Goal: Task Accomplishment & Management: Use online tool/utility

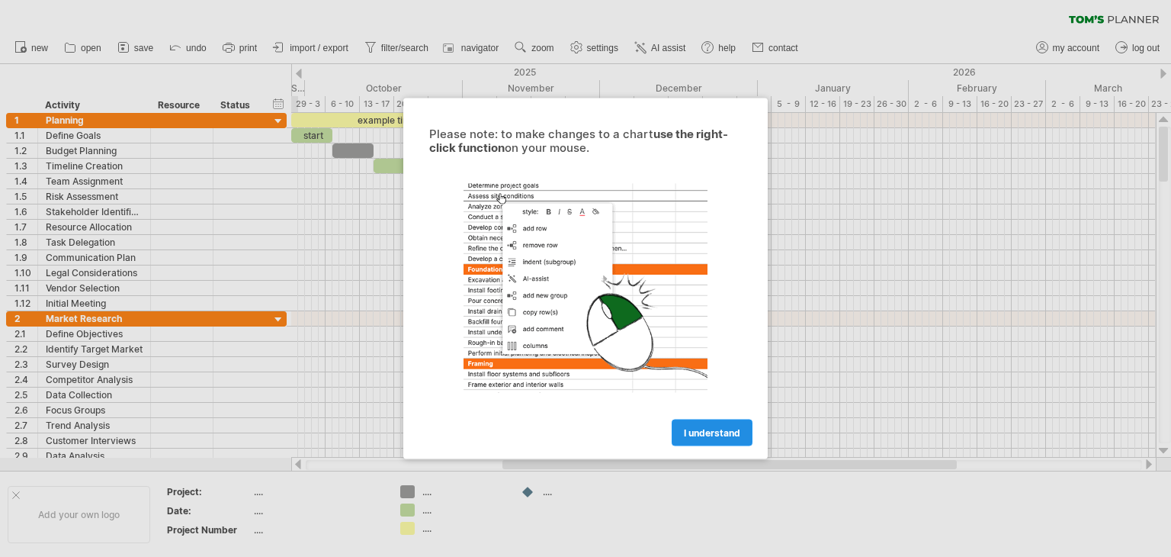
click at [710, 442] on link "I understand" at bounding box center [712, 432] width 81 height 27
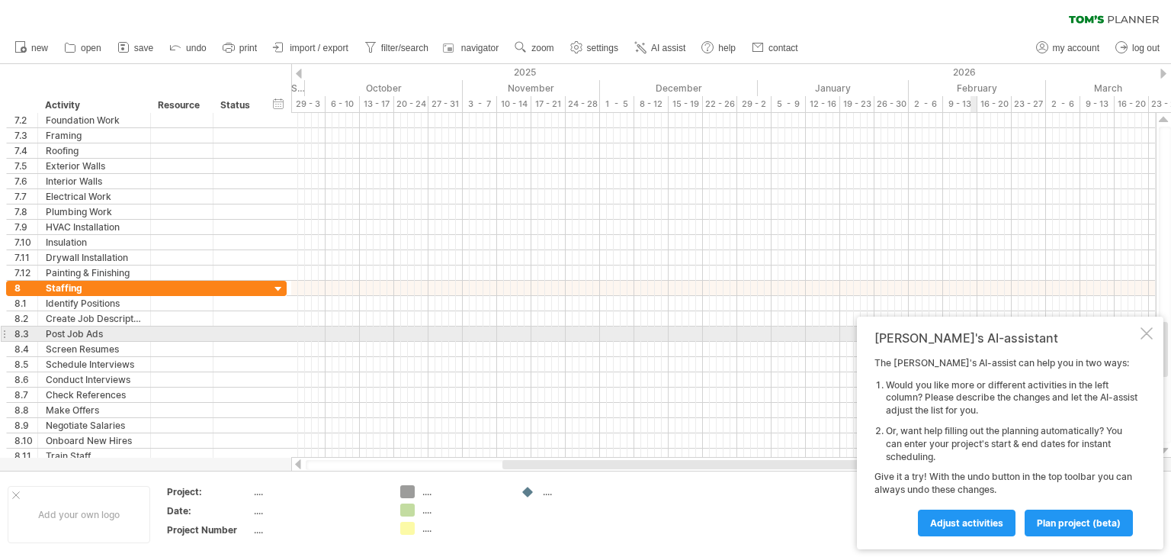
click at [1142, 334] on div at bounding box center [1147, 333] width 12 height 12
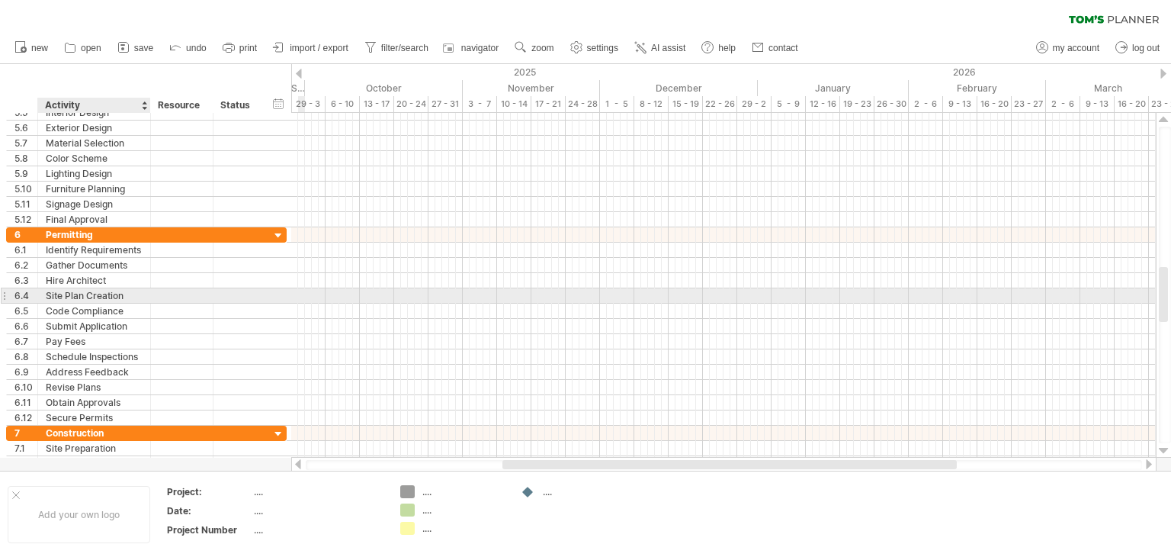
click at [129, 297] on div "Site Plan Creation" at bounding box center [94, 295] width 97 height 14
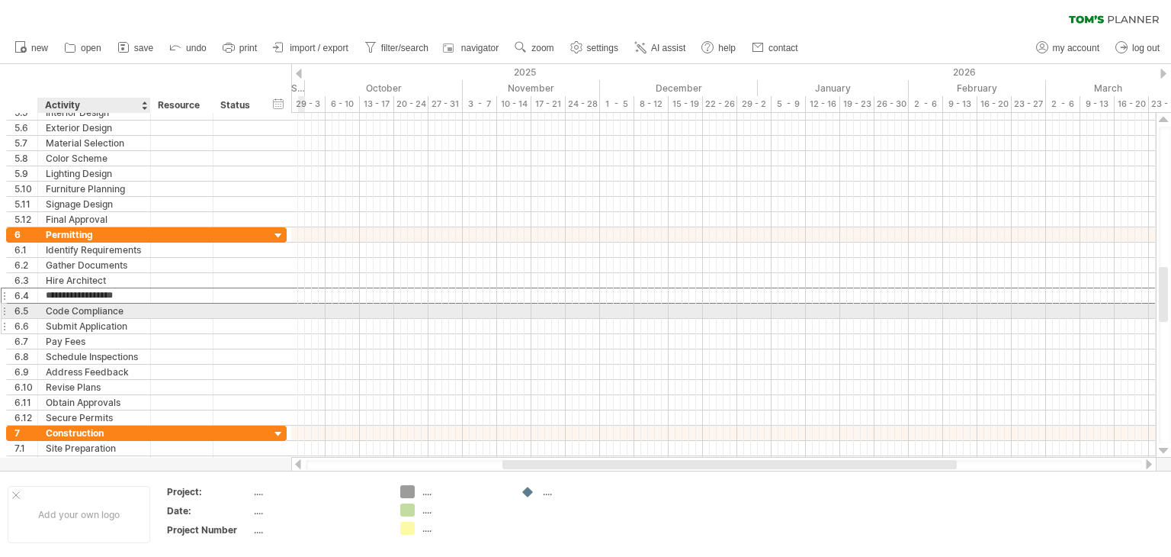
click at [127, 319] on div "Submit Application" at bounding box center [94, 326] width 97 height 14
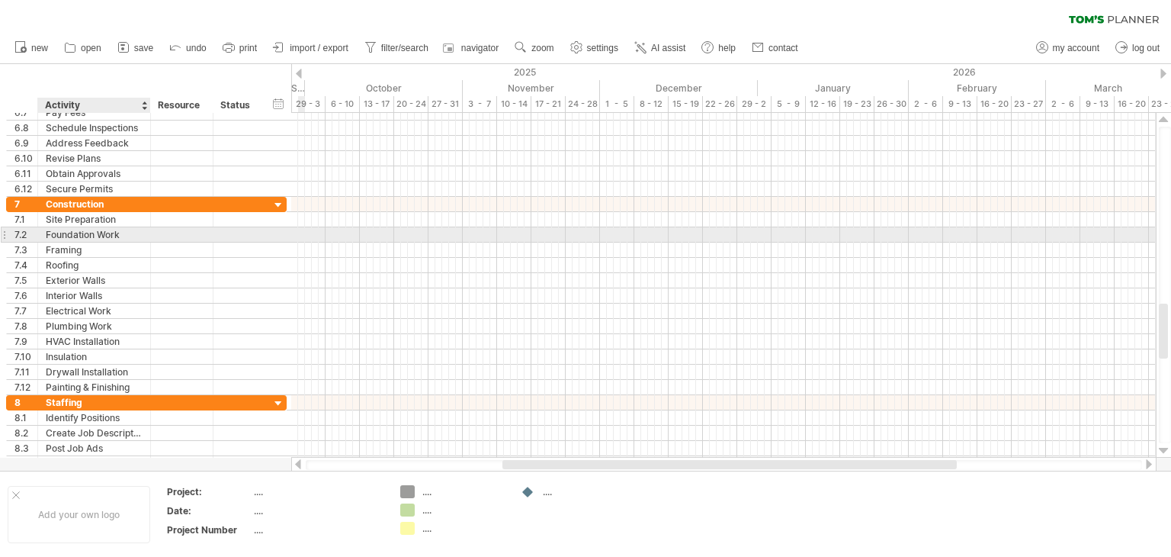
click at [137, 236] on div "Foundation Work" at bounding box center [94, 234] width 97 height 14
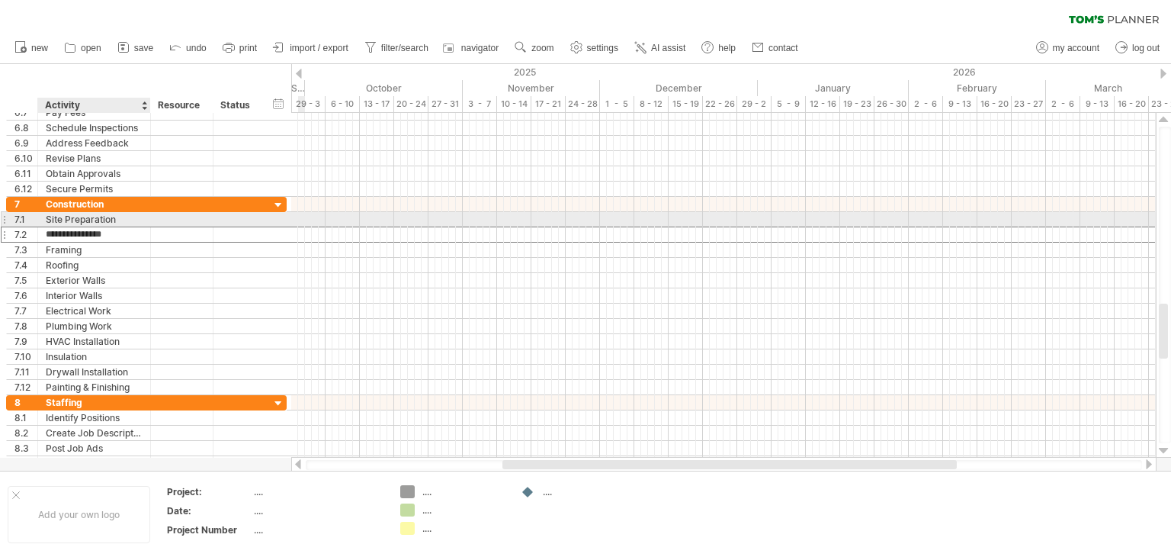
click at [146, 219] on div at bounding box center [149, 219] width 8 height 15
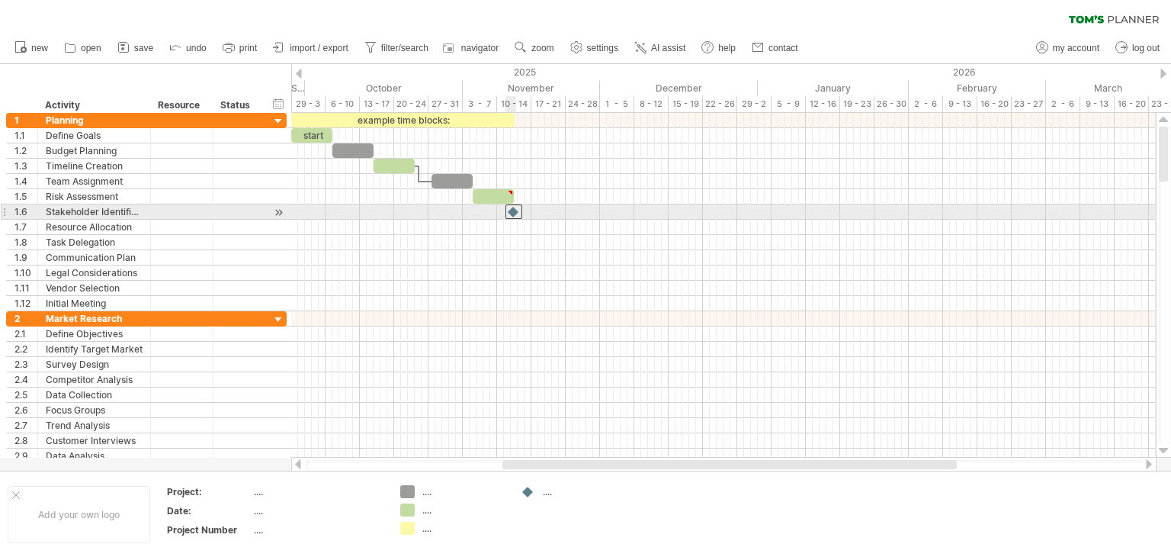
click at [514, 214] on div at bounding box center [514, 211] width 17 height 14
drag, startPoint x: 514, startPoint y: 214, endPoint x: 547, endPoint y: 216, distance: 32.8
click at [547, 216] on div at bounding box center [548, 211] width 17 height 14
click at [552, 210] on div at bounding box center [548, 211] width 17 height 14
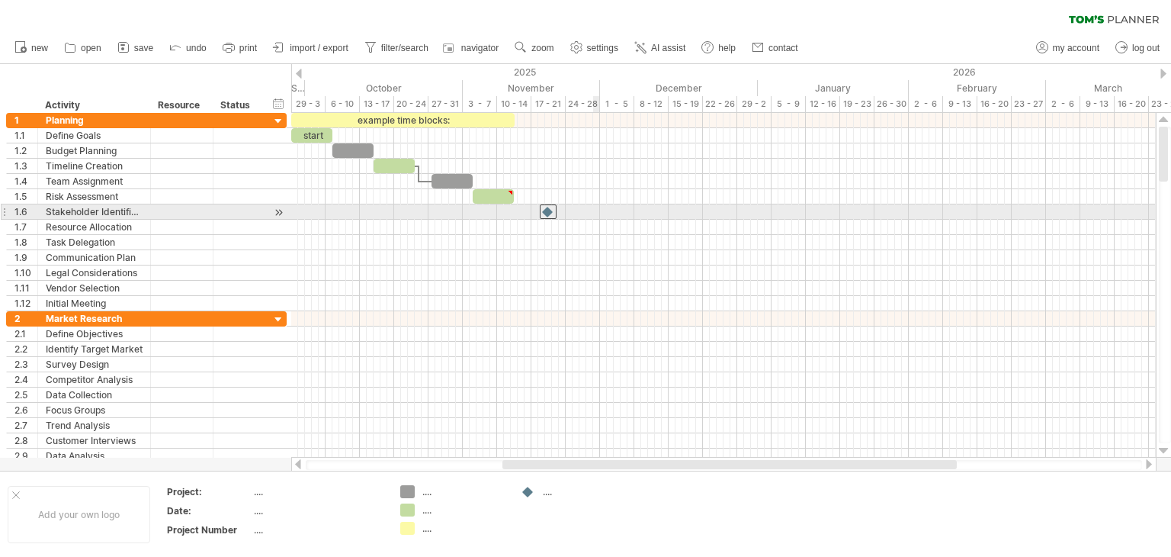
click at [598, 208] on div at bounding box center [723, 211] width 865 height 15
click at [581, 214] on div at bounding box center [723, 211] width 865 height 15
click at [544, 213] on div at bounding box center [548, 211] width 15 height 14
click at [544, 213] on div at bounding box center [548, 211] width 17 height 14
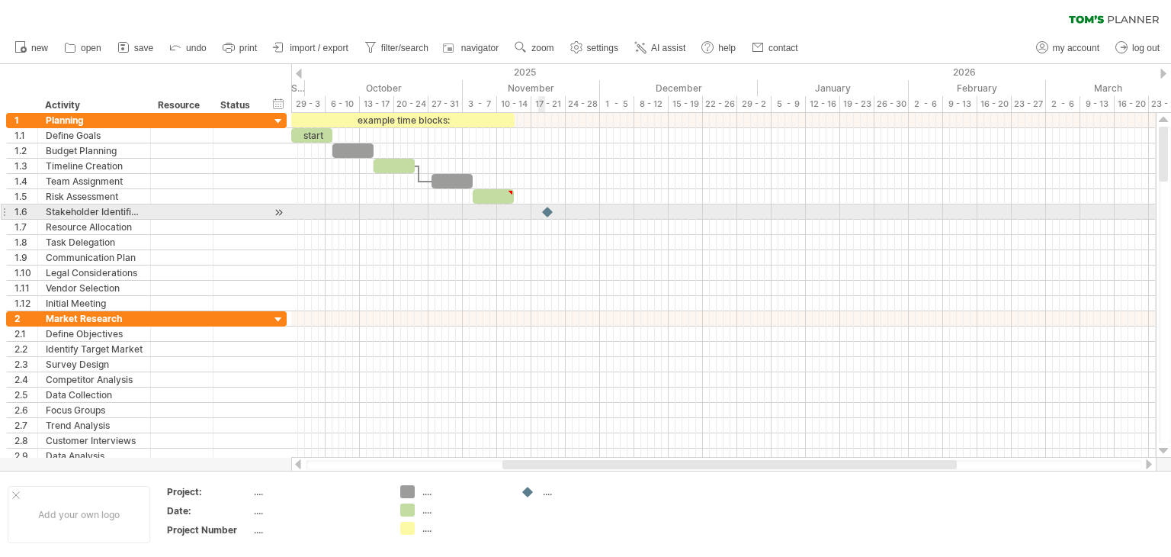
click at [543, 213] on div at bounding box center [548, 211] width 15 height 14
click at [576, 210] on div at bounding box center [723, 211] width 865 height 15
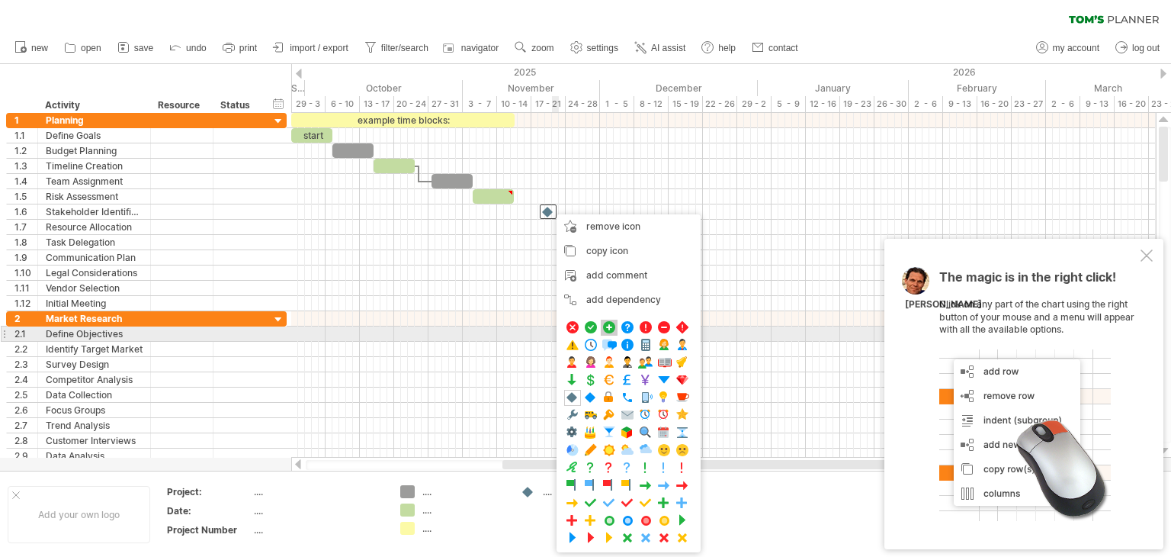
click at [604, 327] on span at bounding box center [609, 327] width 15 height 14
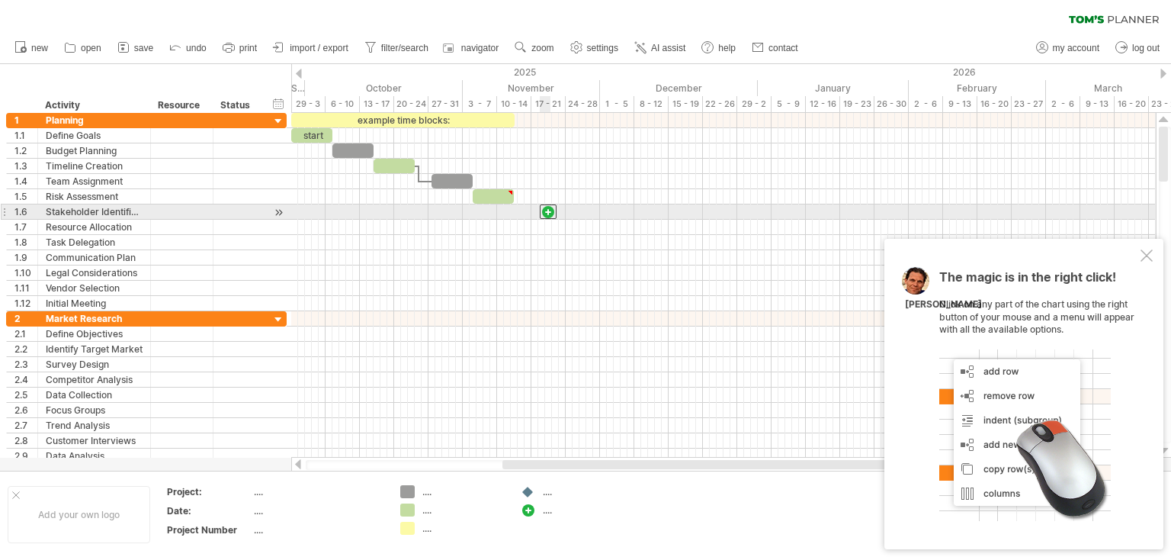
click at [551, 212] on div at bounding box center [548, 211] width 17 height 14
drag, startPoint x: 551, startPoint y: 212, endPoint x: 580, endPoint y: 214, distance: 28.3
click at [580, 214] on div at bounding box center [572, 211] width 17 height 14
click at [580, 210] on div at bounding box center [575, 211] width 17 height 14
drag, startPoint x: 580, startPoint y: 209, endPoint x: 509, endPoint y: 214, distance: 71.1
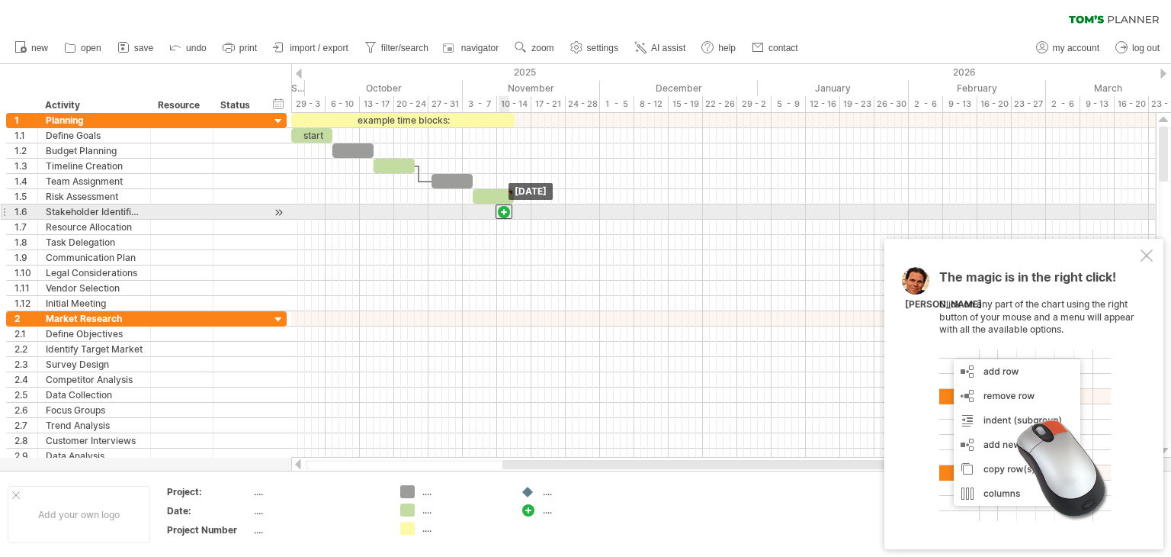
click at [509, 214] on div at bounding box center [504, 211] width 17 height 14
click at [506, 208] on div at bounding box center [503, 211] width 15 height 14
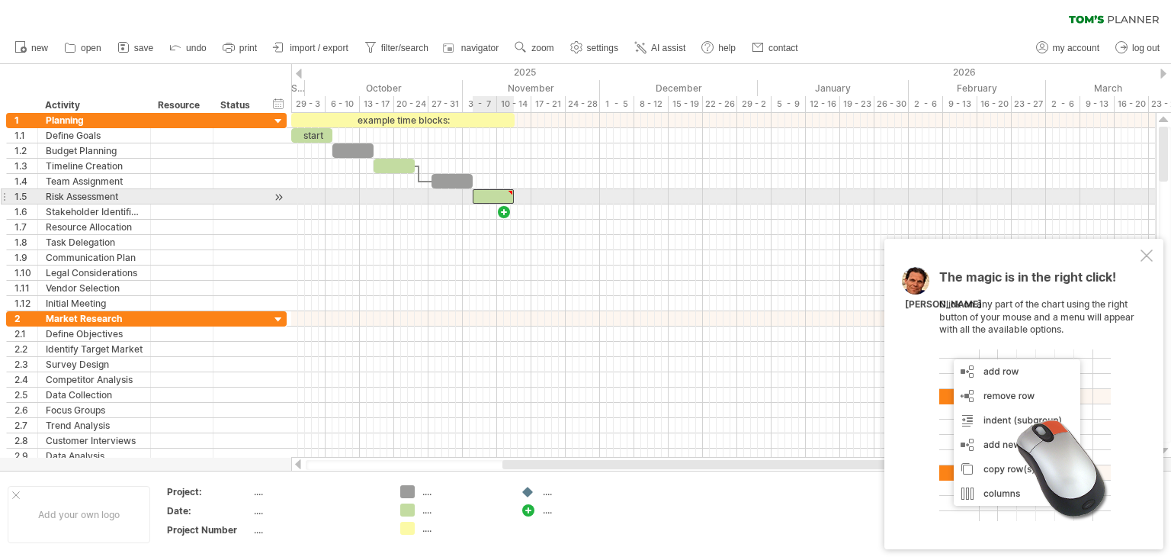
click at [506, 199] on div at bounding box center [493, 196] width 41 height 14
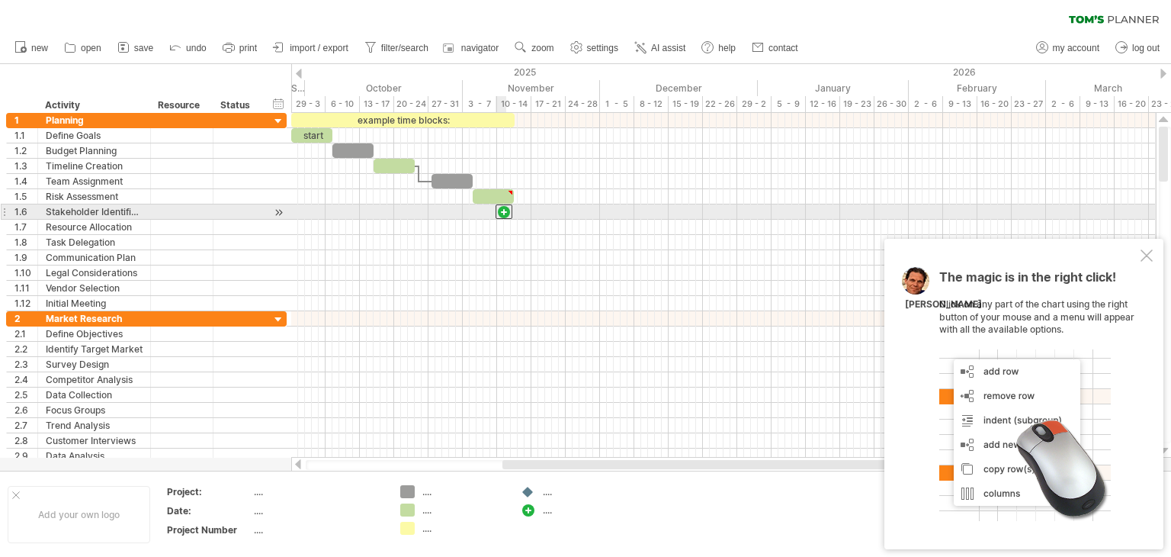
click at [506, 214] on div at bounding box center [504, 211] width 17 height 14
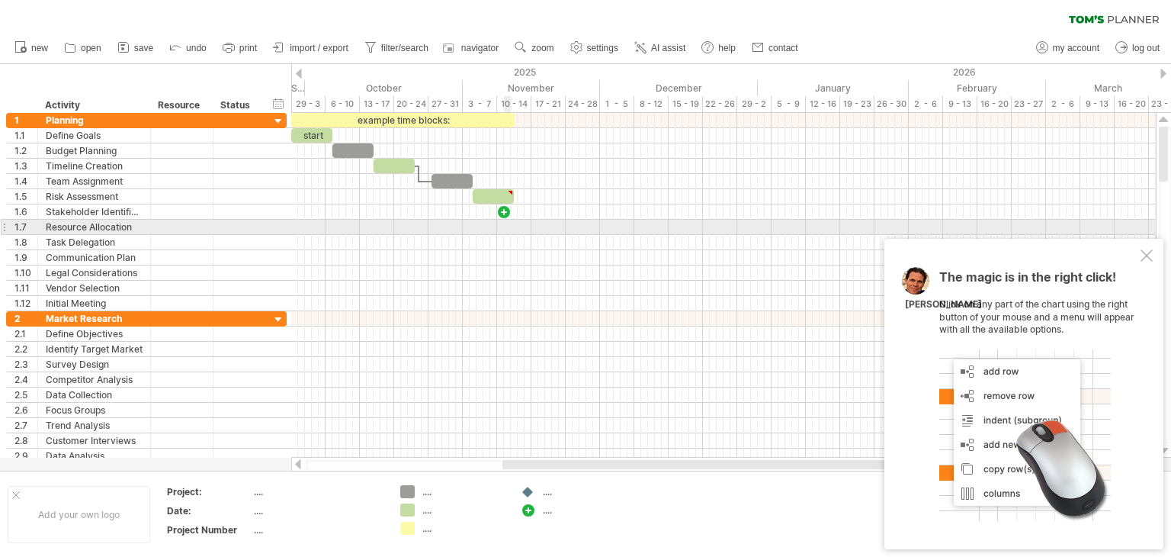
click at [509, 231] on div at bounding box center [723, 227] width 865 height 15
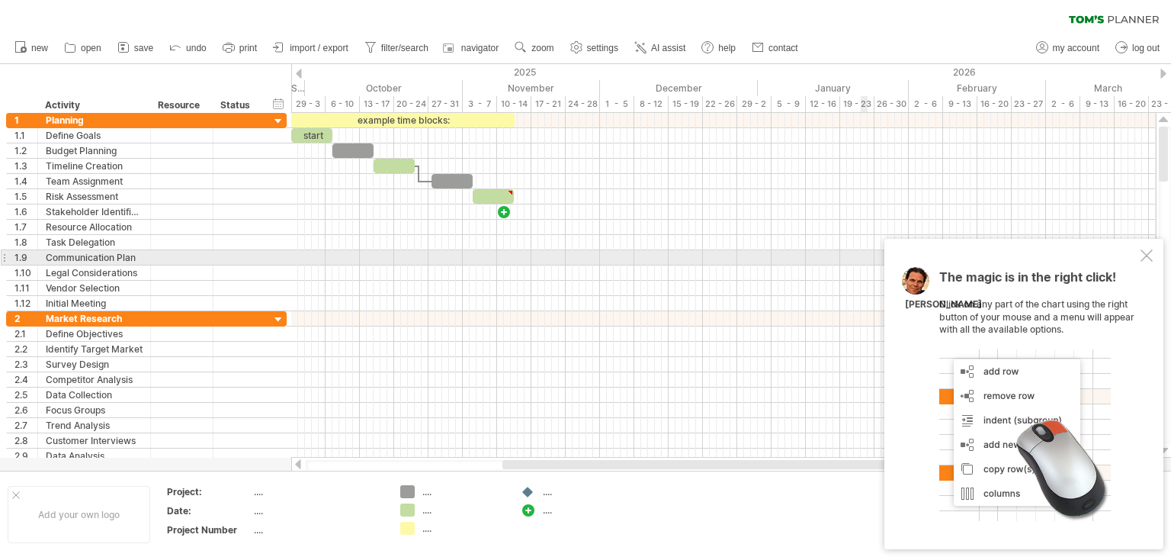
click at [1154, 259] on div "The magic is in the right click! Click on any part of the chart using the right…" at bounding box center [1024, 394] width 279 height 310
click at [1149, 255] on div at bounding box center [1147, 255] width 12 height 12
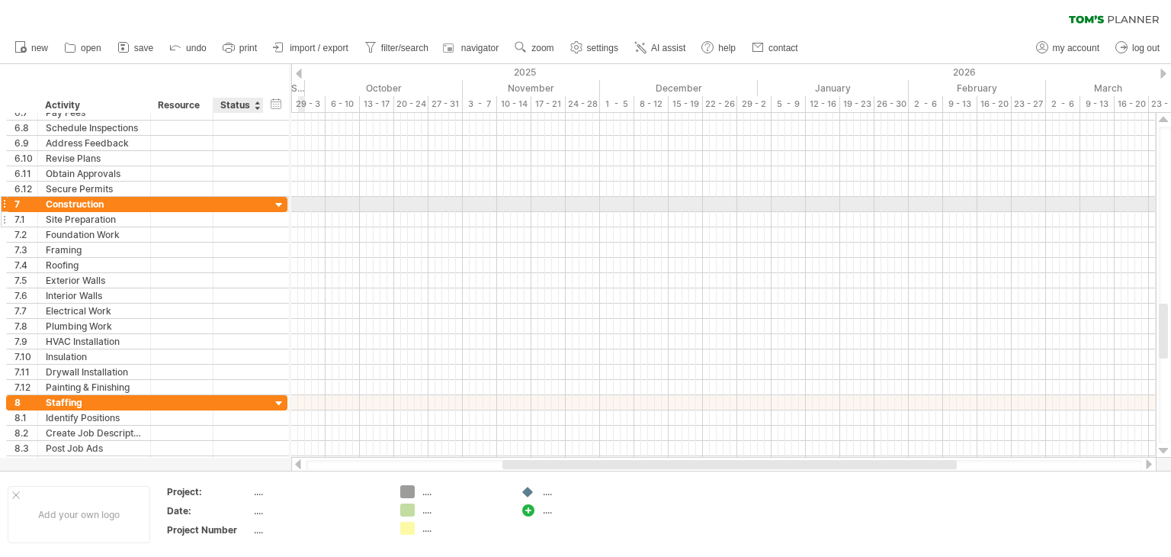
click at [284, 212] on div "**********" at bounding box center [146, 219] width 281 height 15
click at [281, 205] on div at bounding box center [279, 205] width 14 height 14
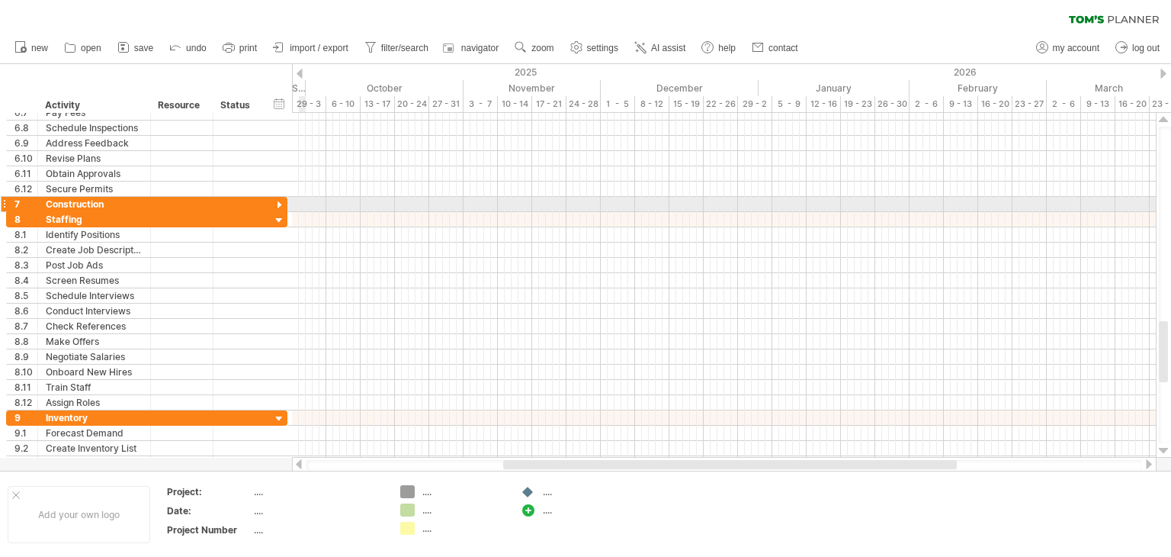
click at [281, 204] on div at bounding box center [279, 205] width 14 height 14
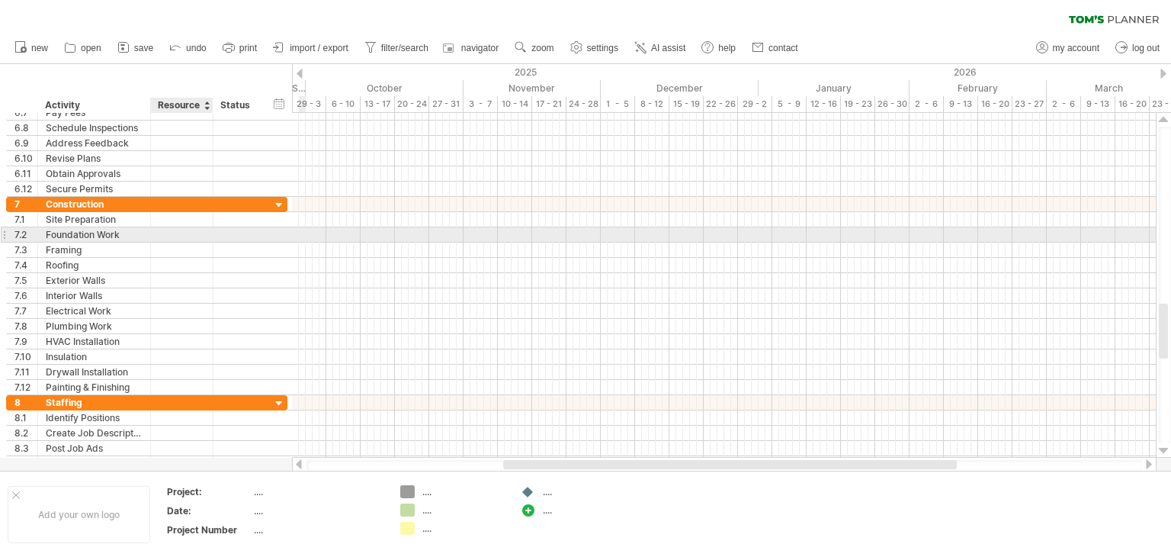
click at [198, 228] on div at bounding box center [182, 234] width 47 height 14
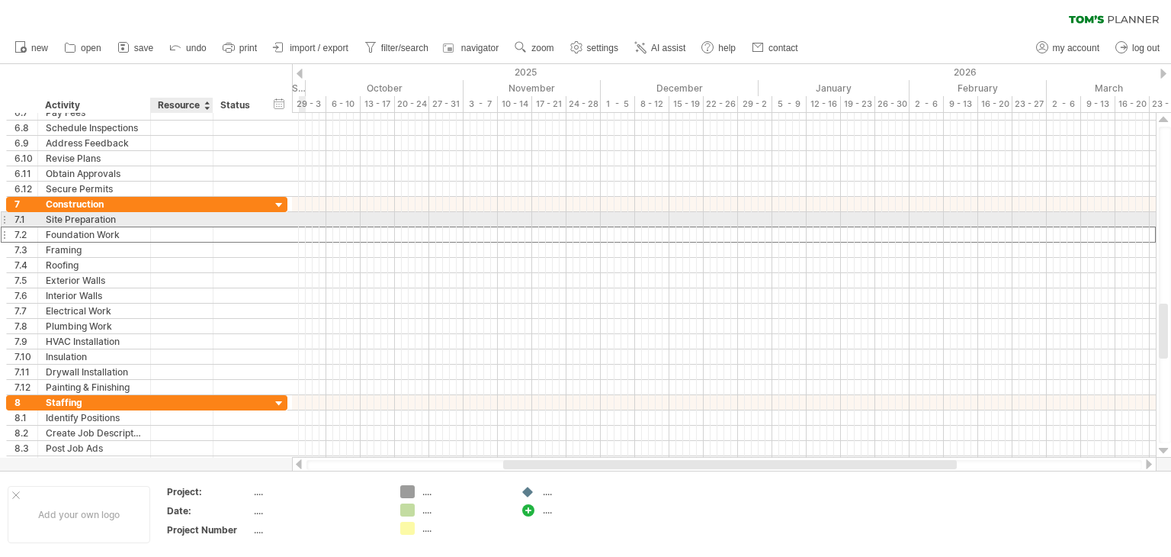
click at [194, 225] on div "**********" at bounding box center [146, 219] width 281 height 15
